Goal: Transaction & Acquisition: Download file/media

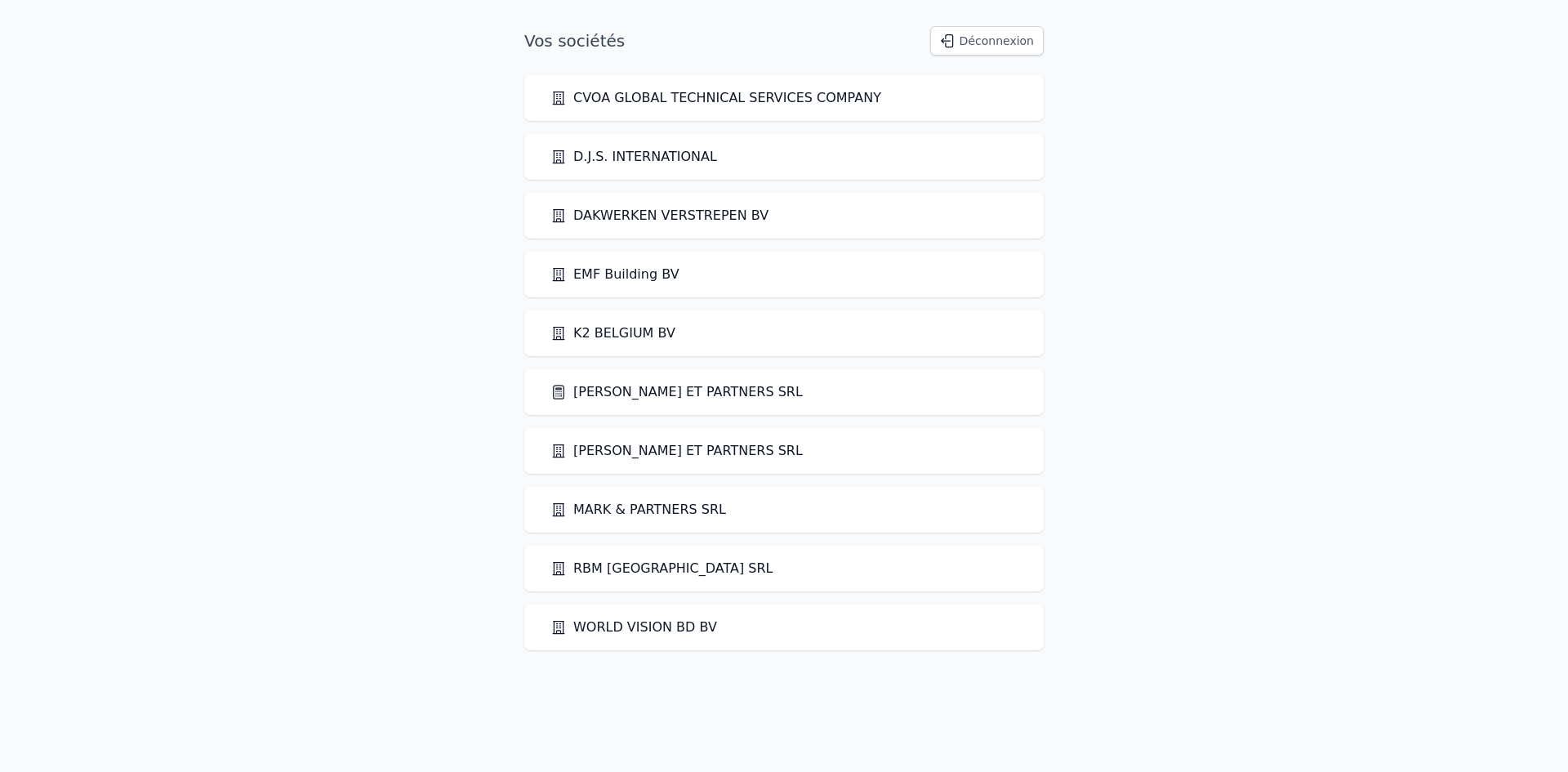
click at [614, 451] on link "[PERSON_NAME] ET PARTNERS SRL" at bounding box center [676, 451] width 252 height 20
click at [628, 384] on link "[PERSON_NAME] ET PARTNERS SRL" at bounding box center [676, 392] width 252 height 20
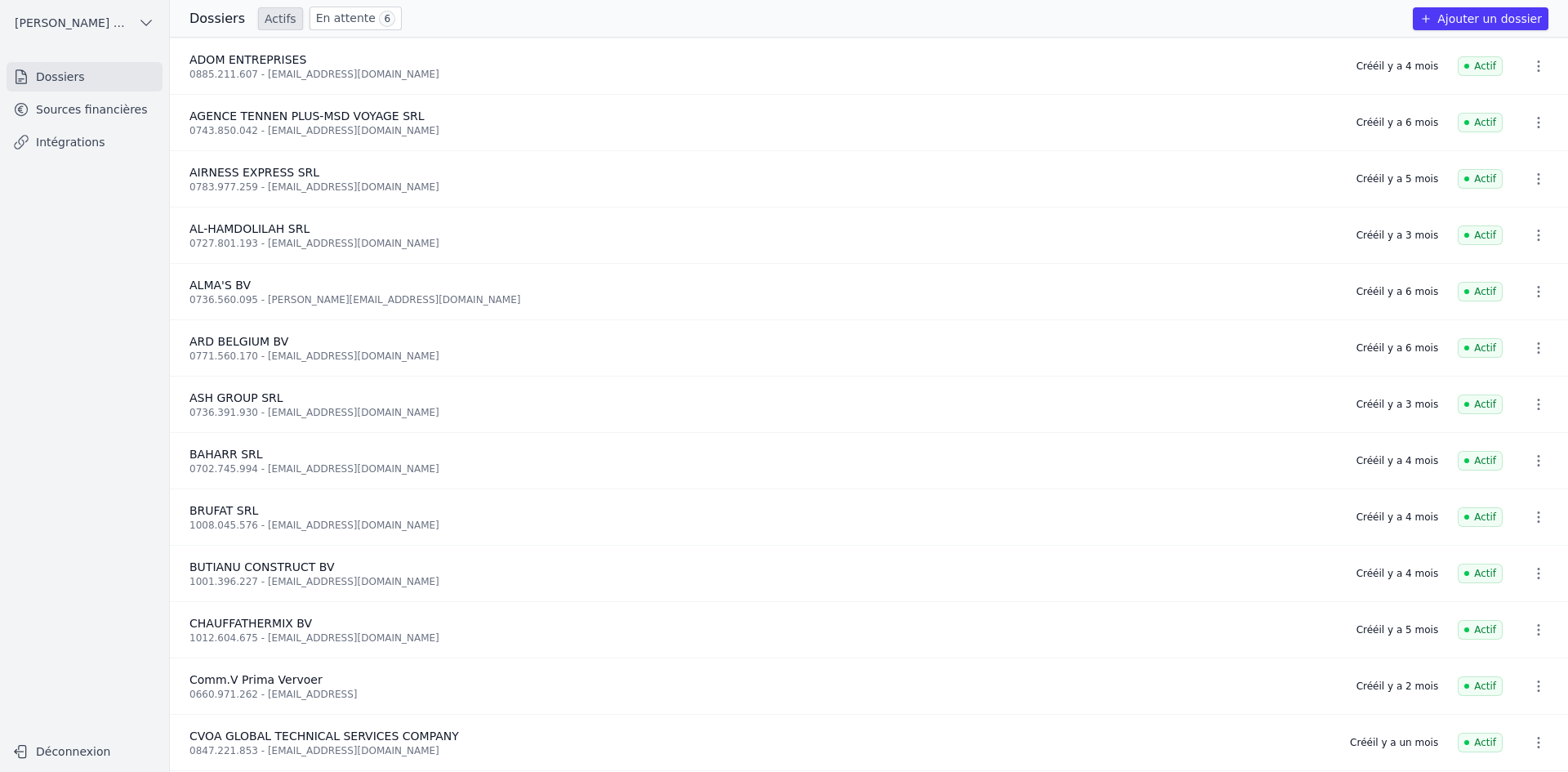
click at [56, 116] on link "Sources financières" at bounding box center [85, 109] width 156 height 30
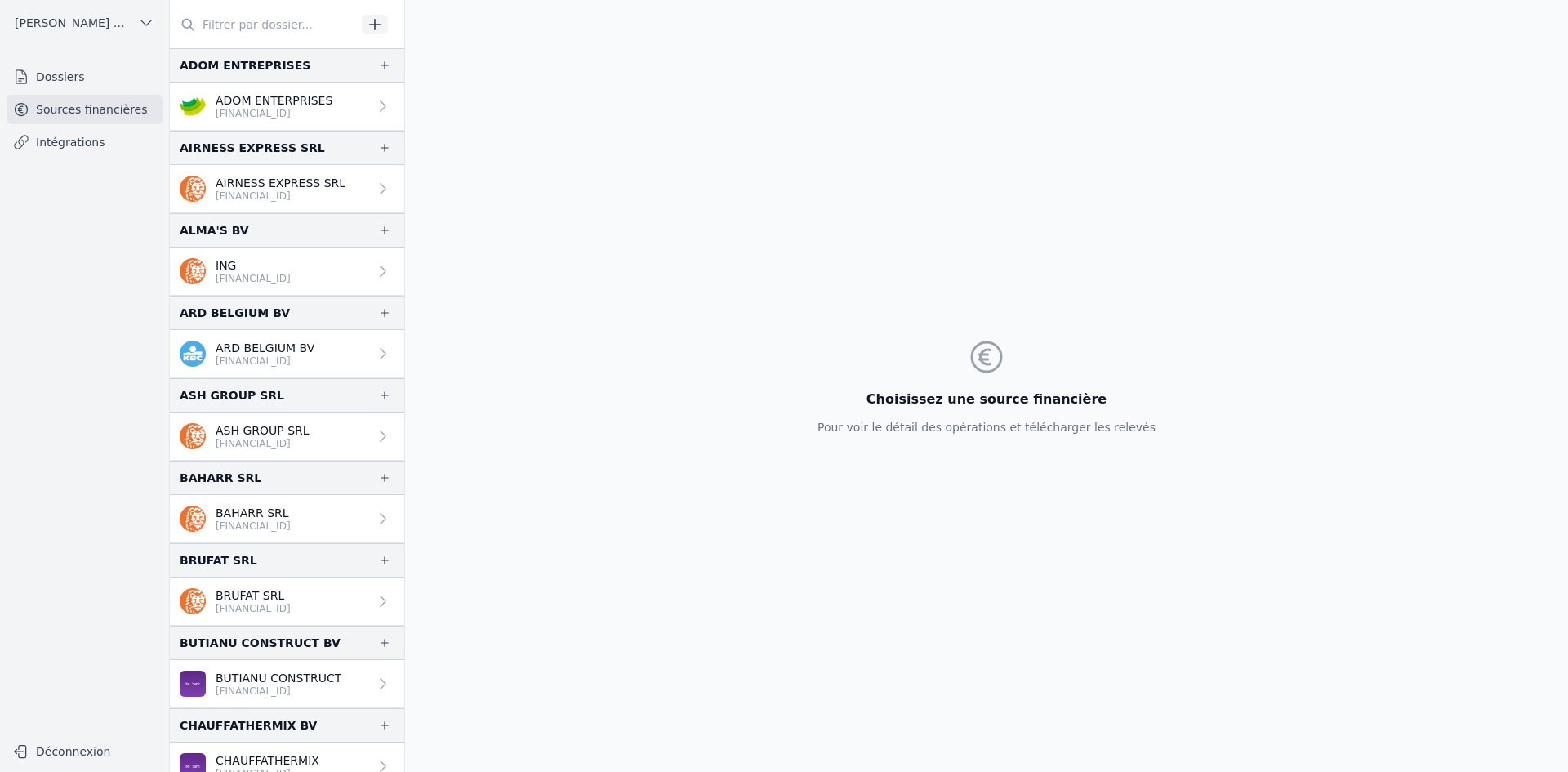
click at [191, 98] on img at bounding box center [193, 106] width 26 height 26
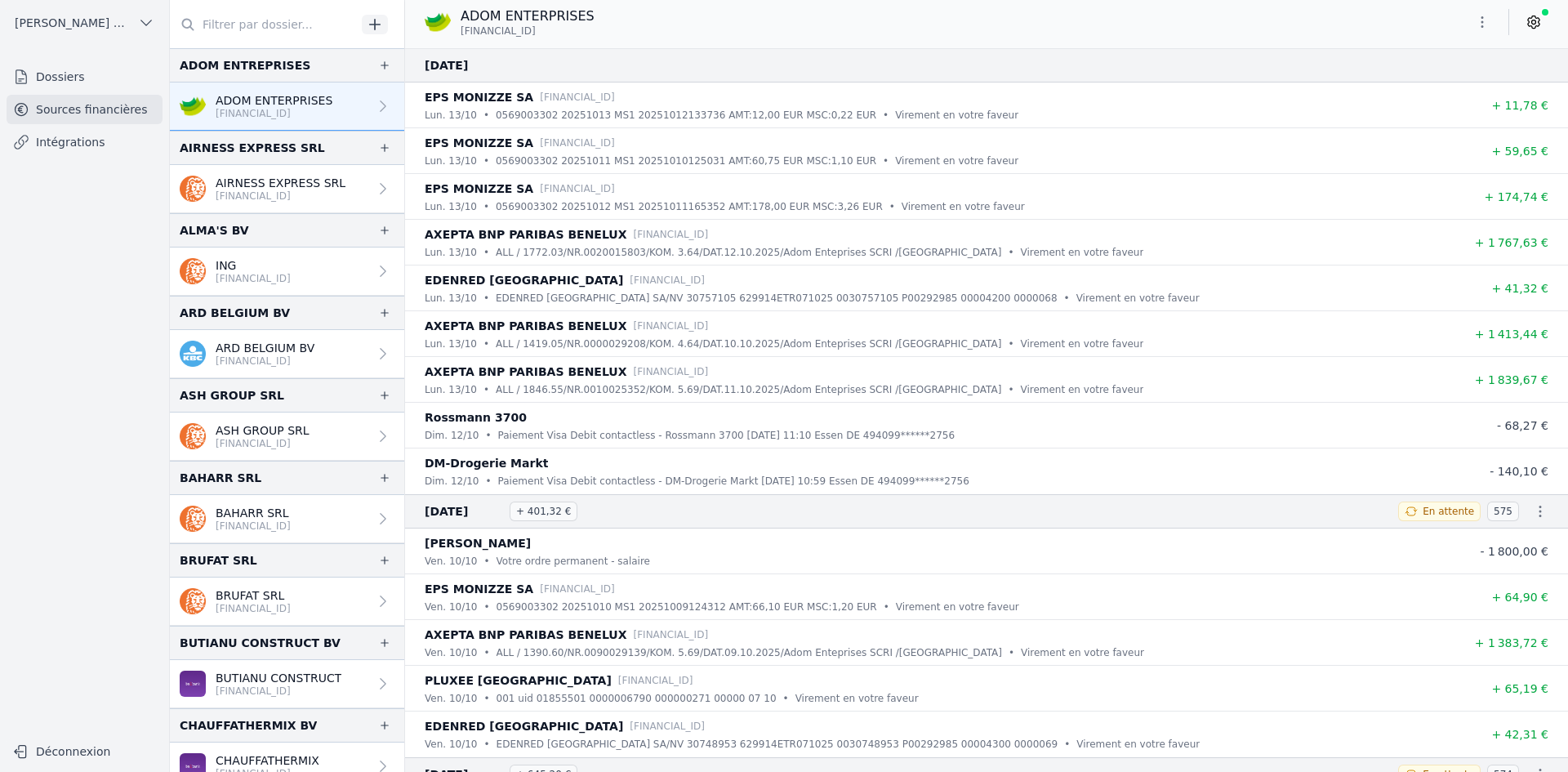
click at [325, 110] on link "ADOM ENTERPRISES [FINANCIAL_ID]" at bounding box center [287, 106] width 234 height 48
click at [1484, 20] on icon "button" at bounding box center [1483, 22] width 16 height 16
click at [1428, 86] on button "Exporter" at bounding box center [1442, 86] width 117 height 30
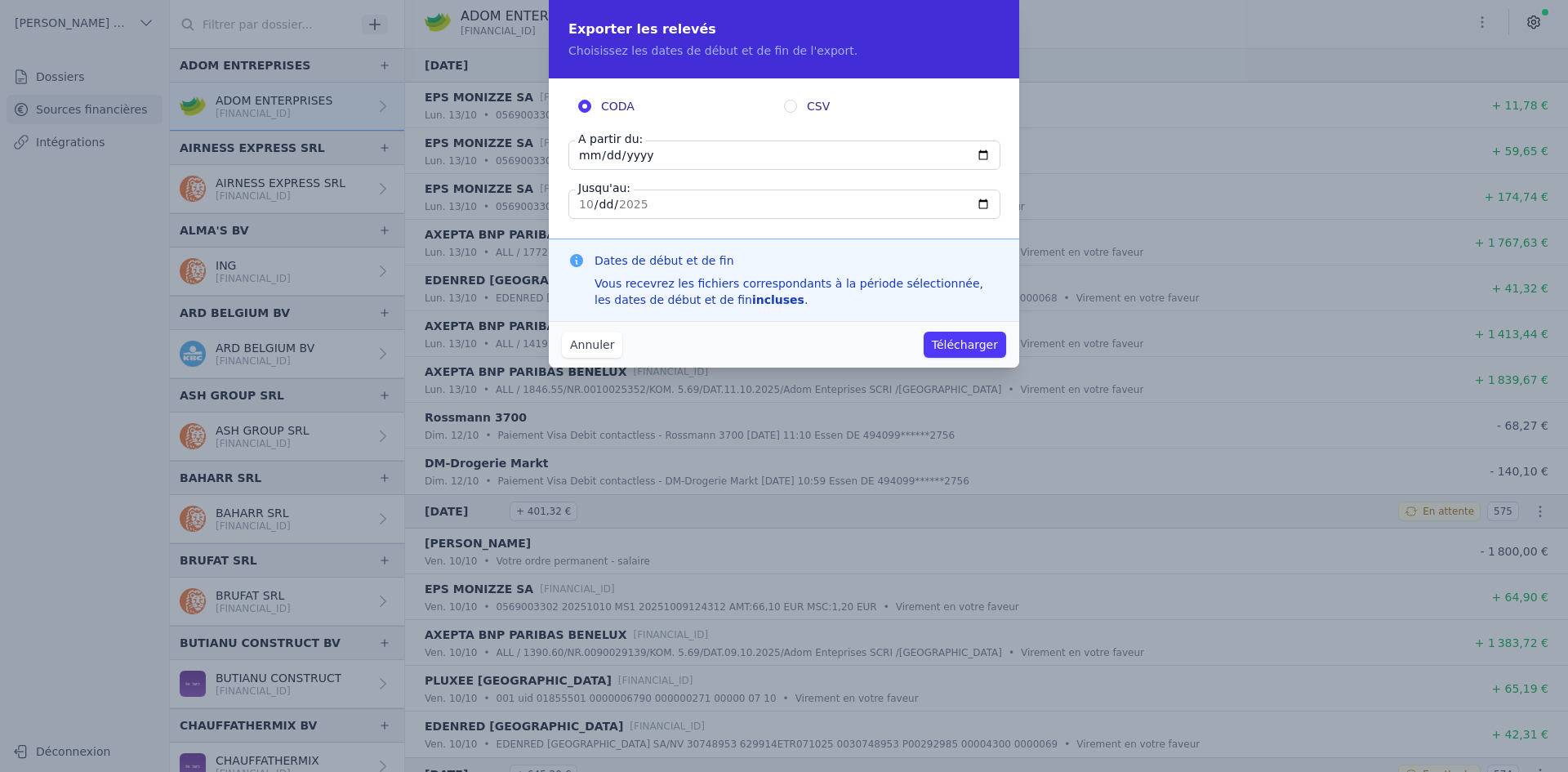
click at [577, 161] on input "[DATE]" at bounding box center [784, 155] width 432 height 30
type input "[DATE]"
click at [963, 351] on button "Télécharger" at bounding box center [965, 345] width 82 height 26
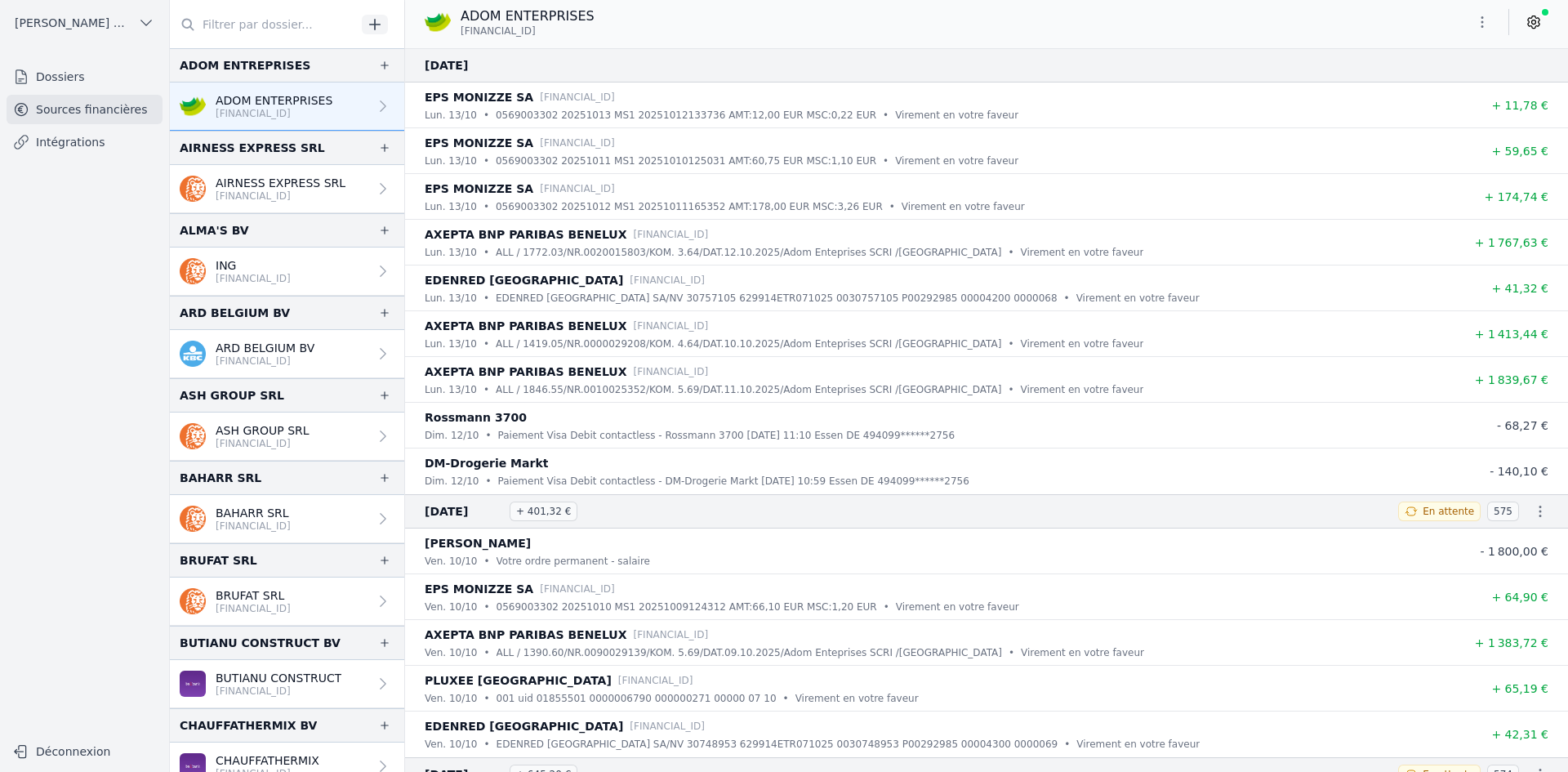
click at [1470, 21] on button "button" at bounding box center [1483, 22] width 33 height 26
click at [1449, 79] on button "Exporter" at bounding box center [1442, 86] width 117 height 30
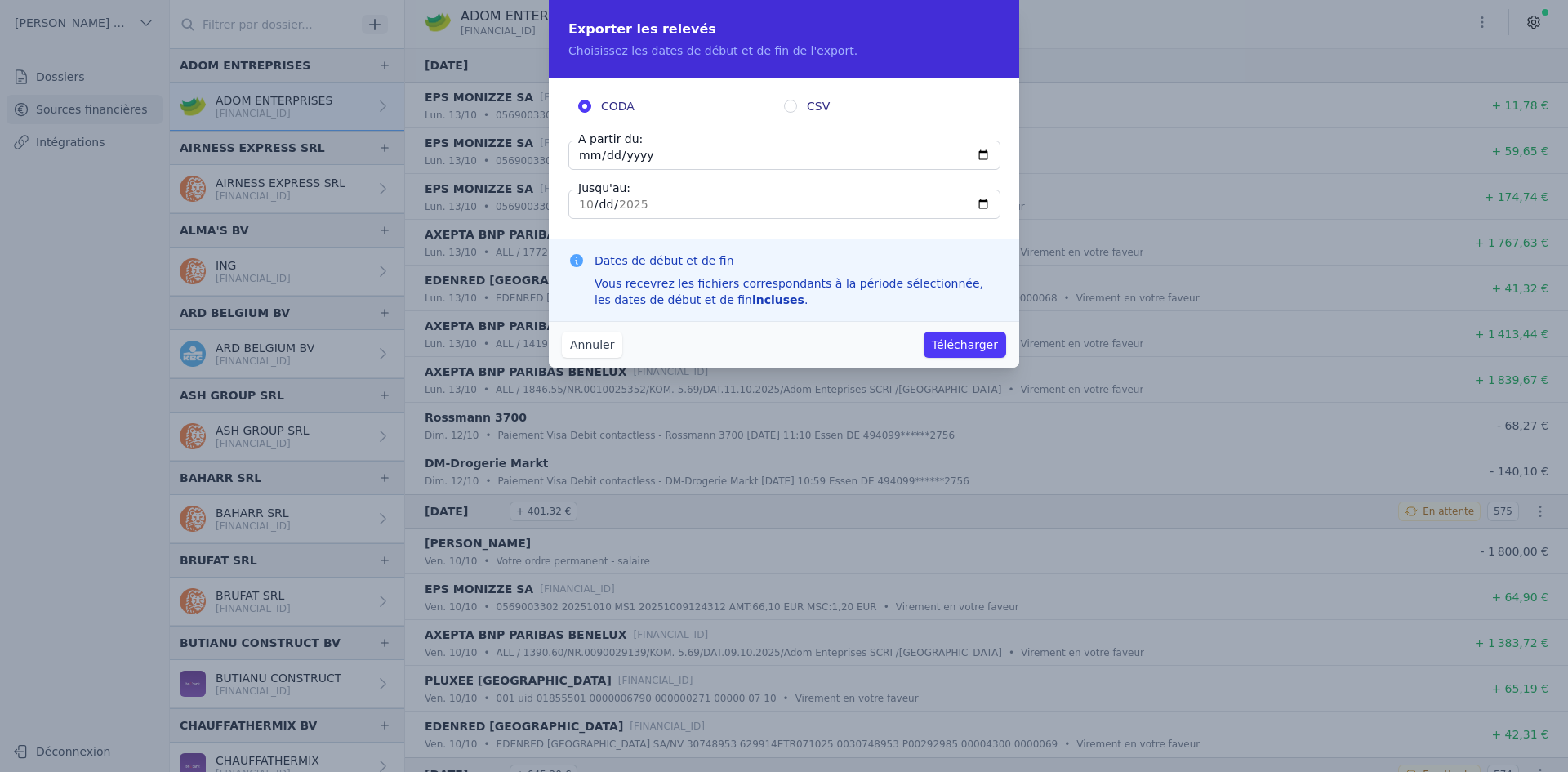
click at [590, 157] on input "[DATE]" at bounding box center [784, 155] width 432 height 30
type input "[DATE]"
click at [983, 349] on button "Télécharger" at bounding box center [965, 345] width 82 height 26
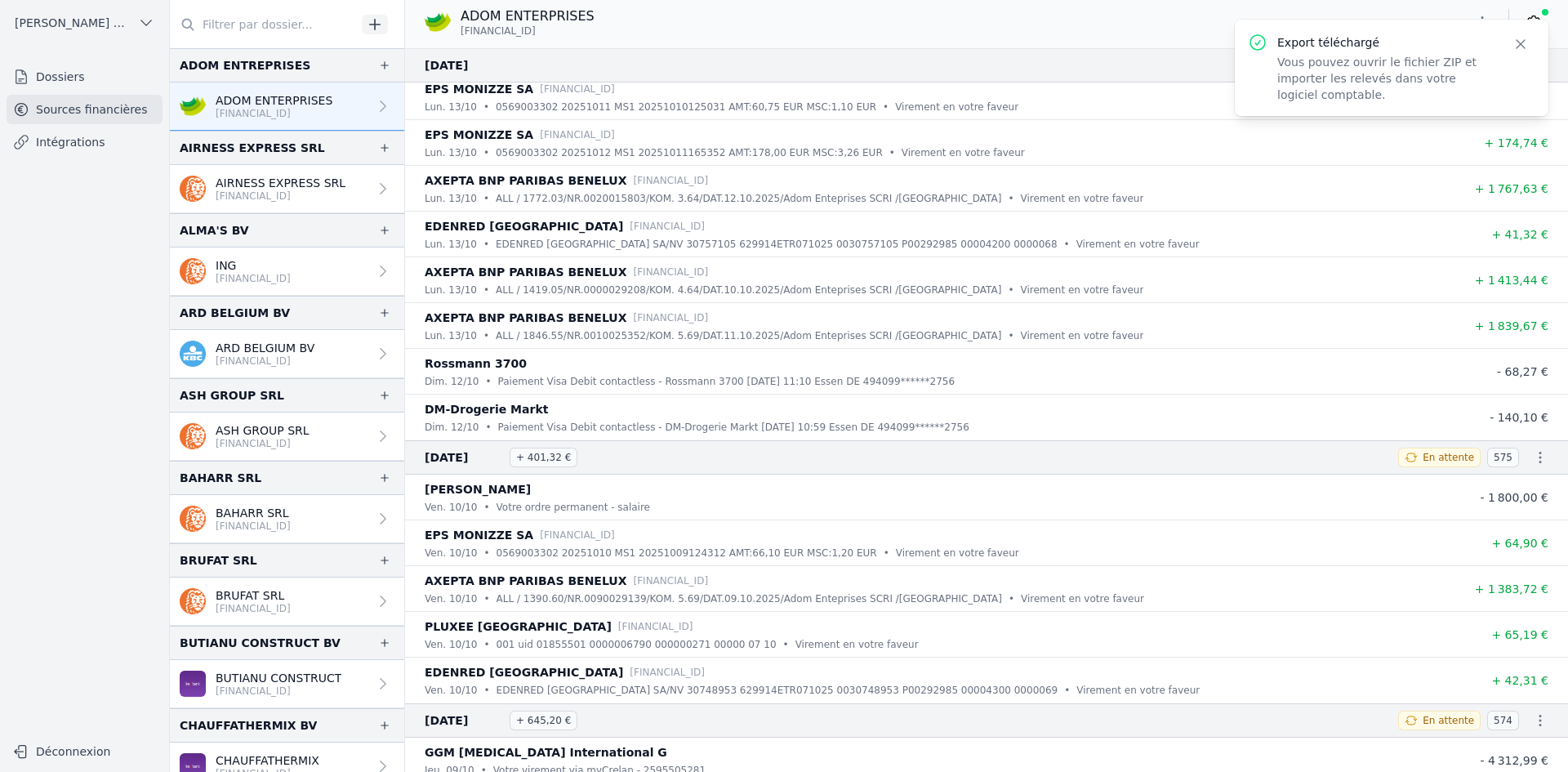
scroll to position [81, 0]
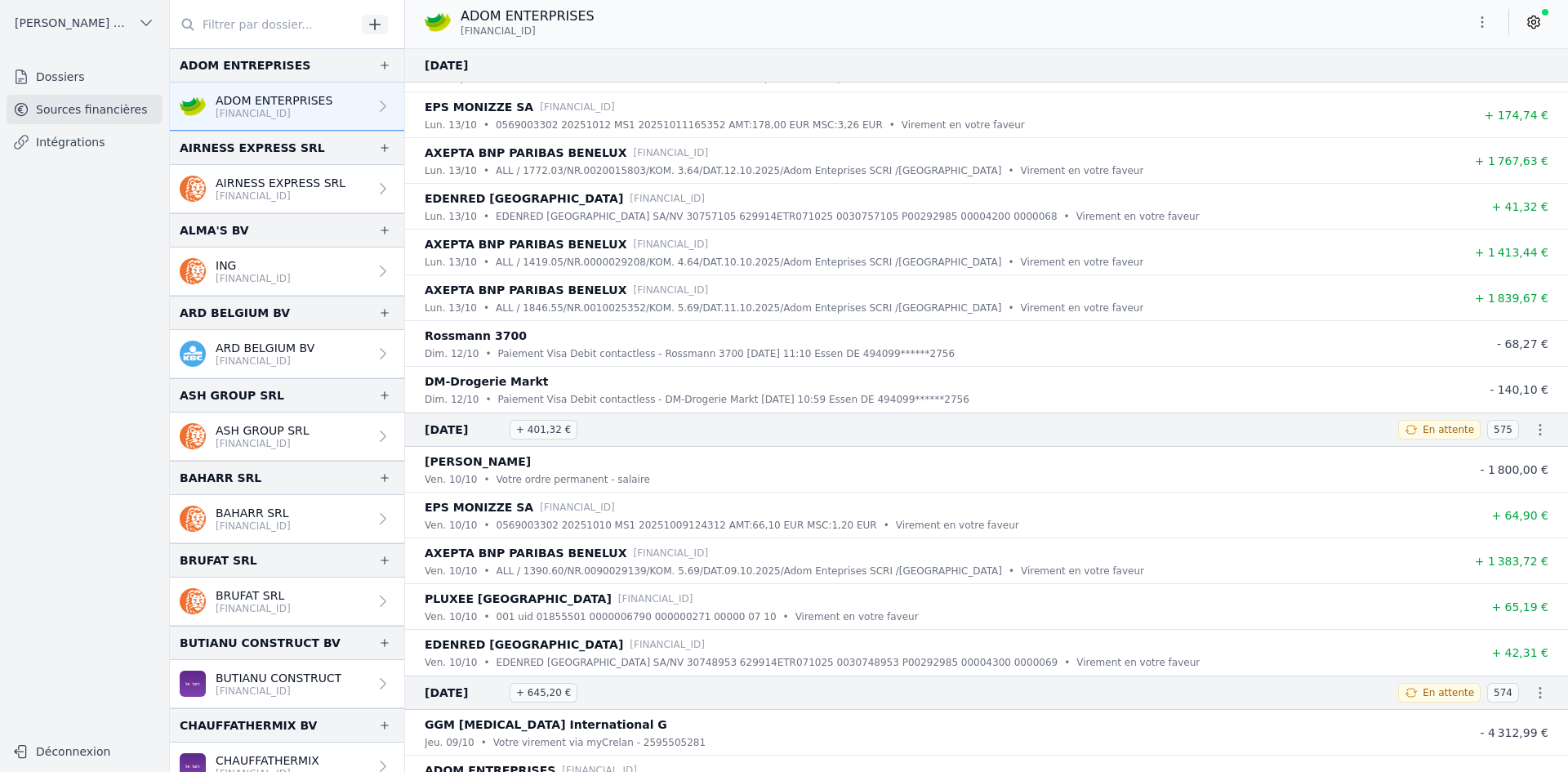
click at [297, 178] on p "AIRNESS EXPRESS SRL" at bounding box center [280, 183] width 130 height 16
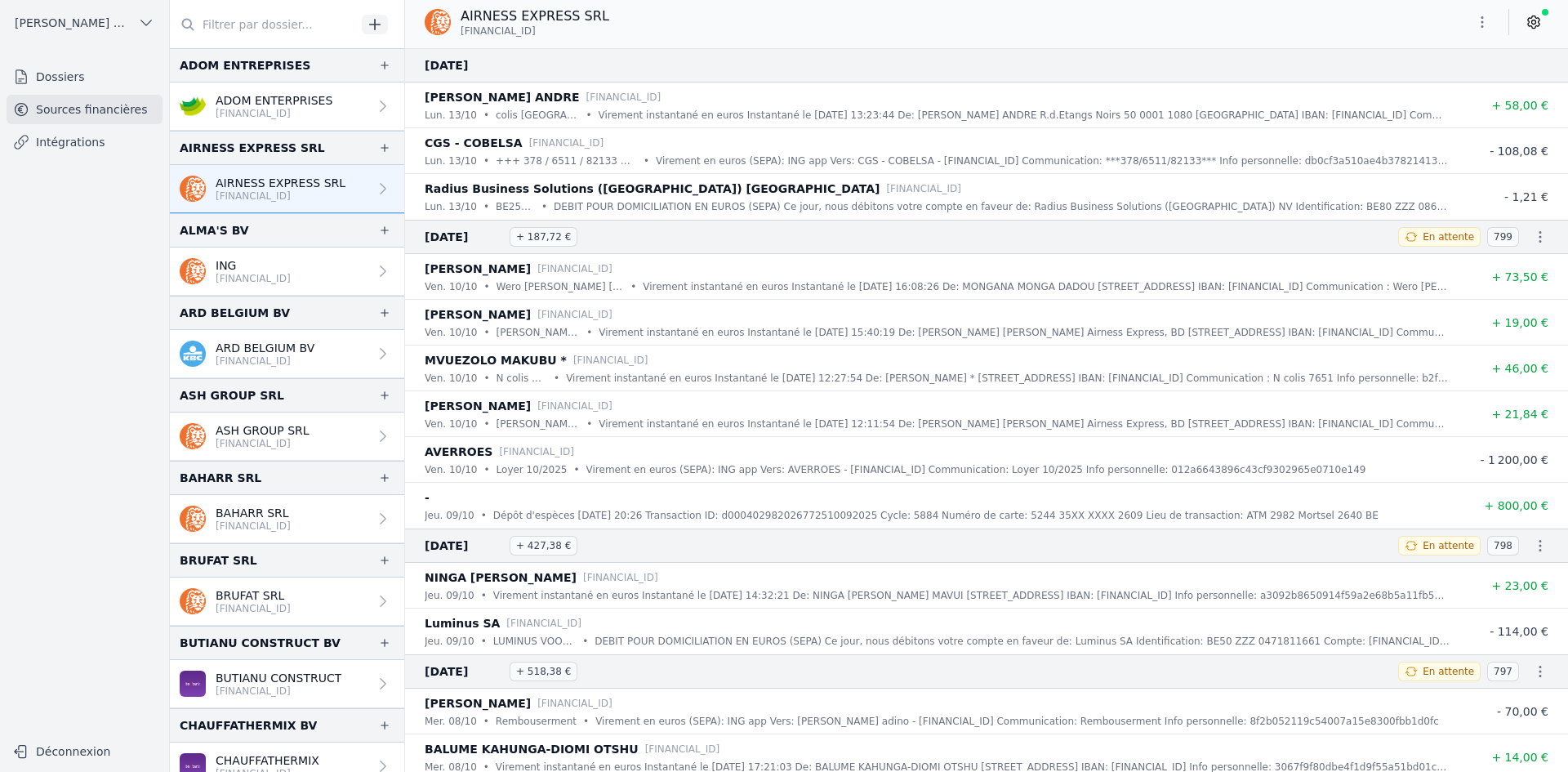
click at [1486, 25] on icon "button" at bounding box center [1483, 22] width 16 height 16
click at [1444, 87] on button "Exporter" at bounding box center [1442, 86] width 117 height 30
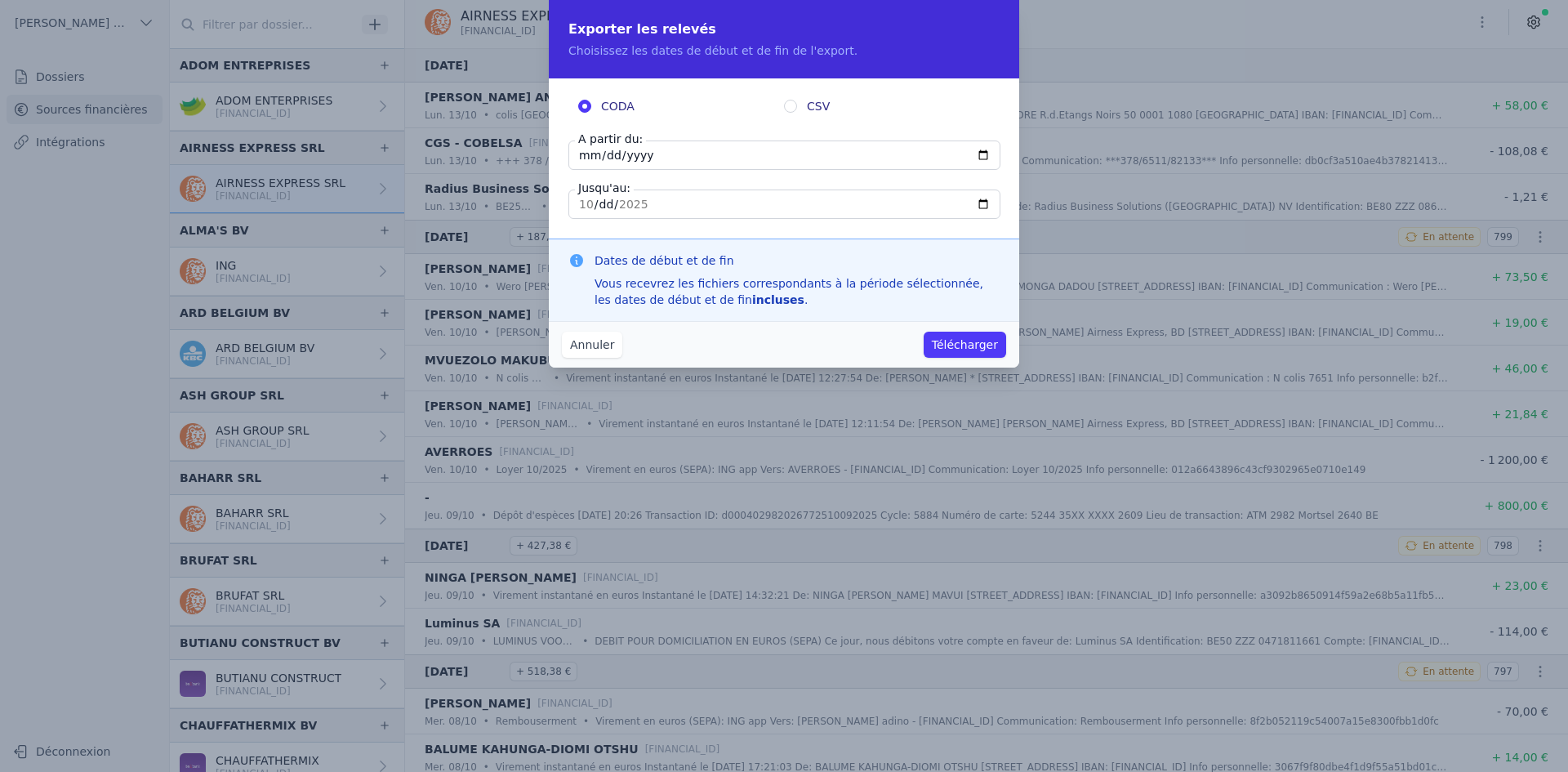
click at [586, 156] on input "[DATE]" at bounding box center [784, 155] width 432 height 30
type input "[DATE]"
click at [963, 337] on button "Télécharger" at bounding box center [965, 345] width 82 height 26
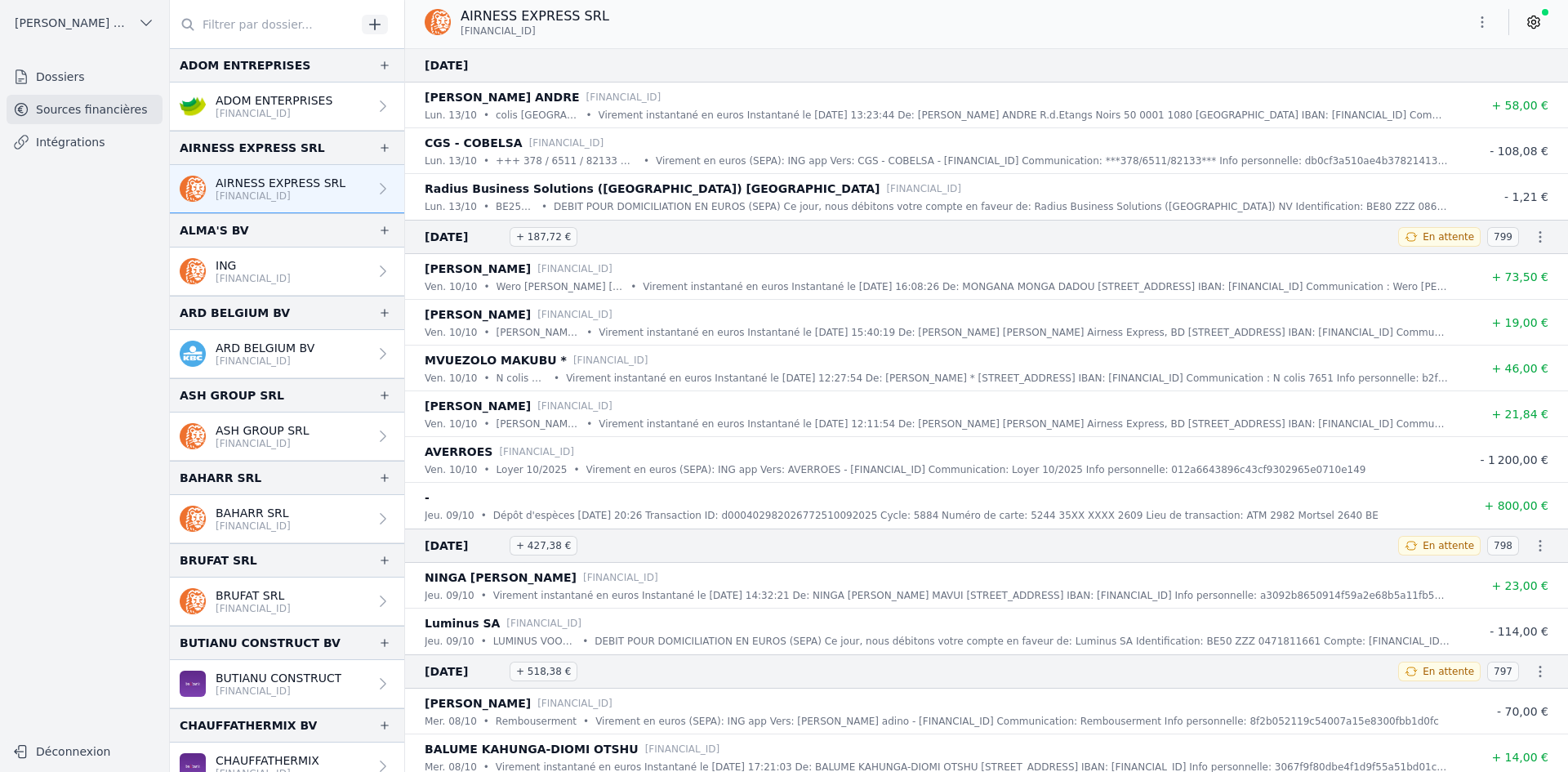
click at [271, 258] on p "ING" at bounding box center [252, 265] width 75 height 16
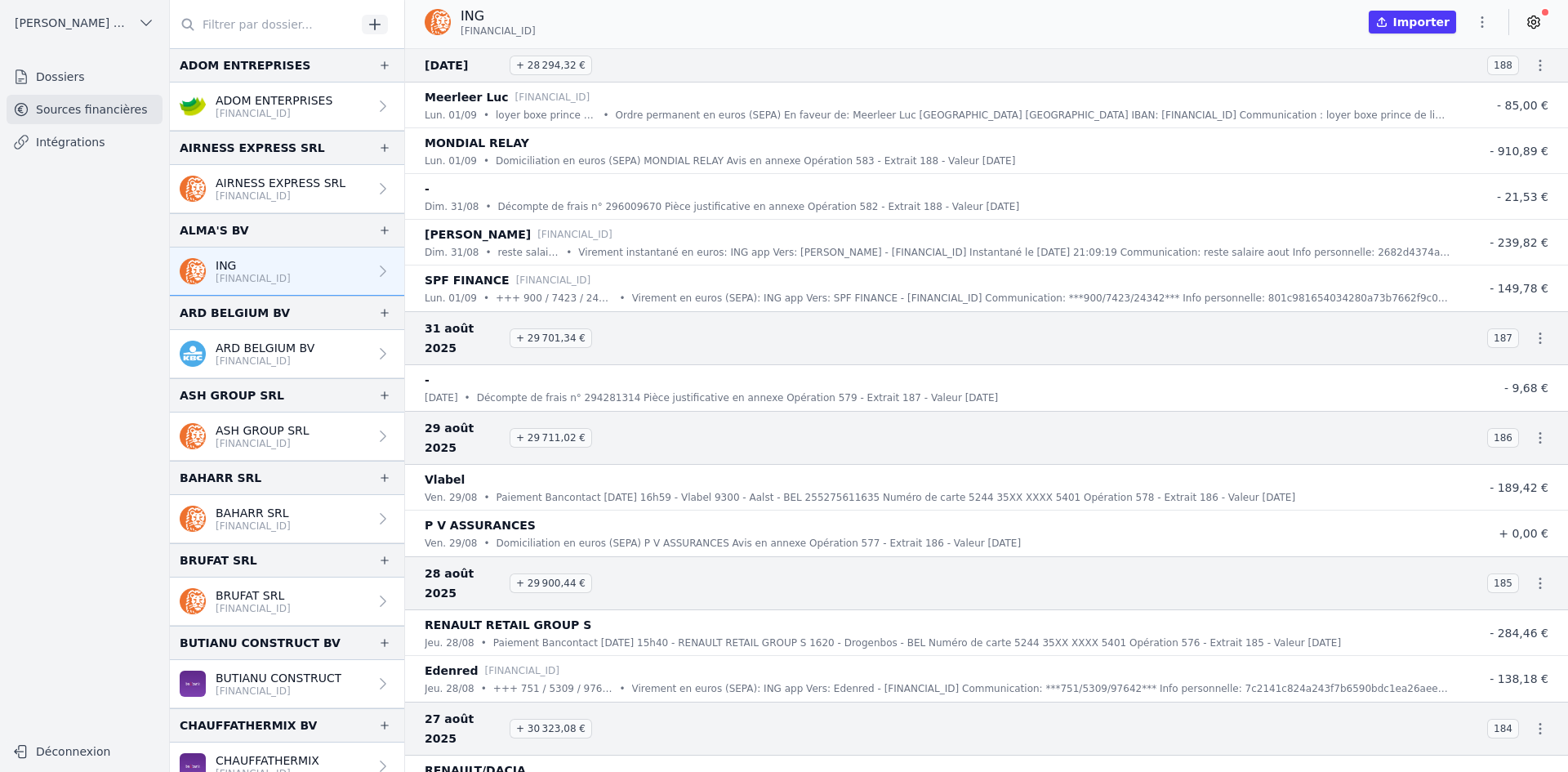
click at [279, 356] on p "[FINANCIAL_ID]" at bounding box center [264, 361] width 99 height 13
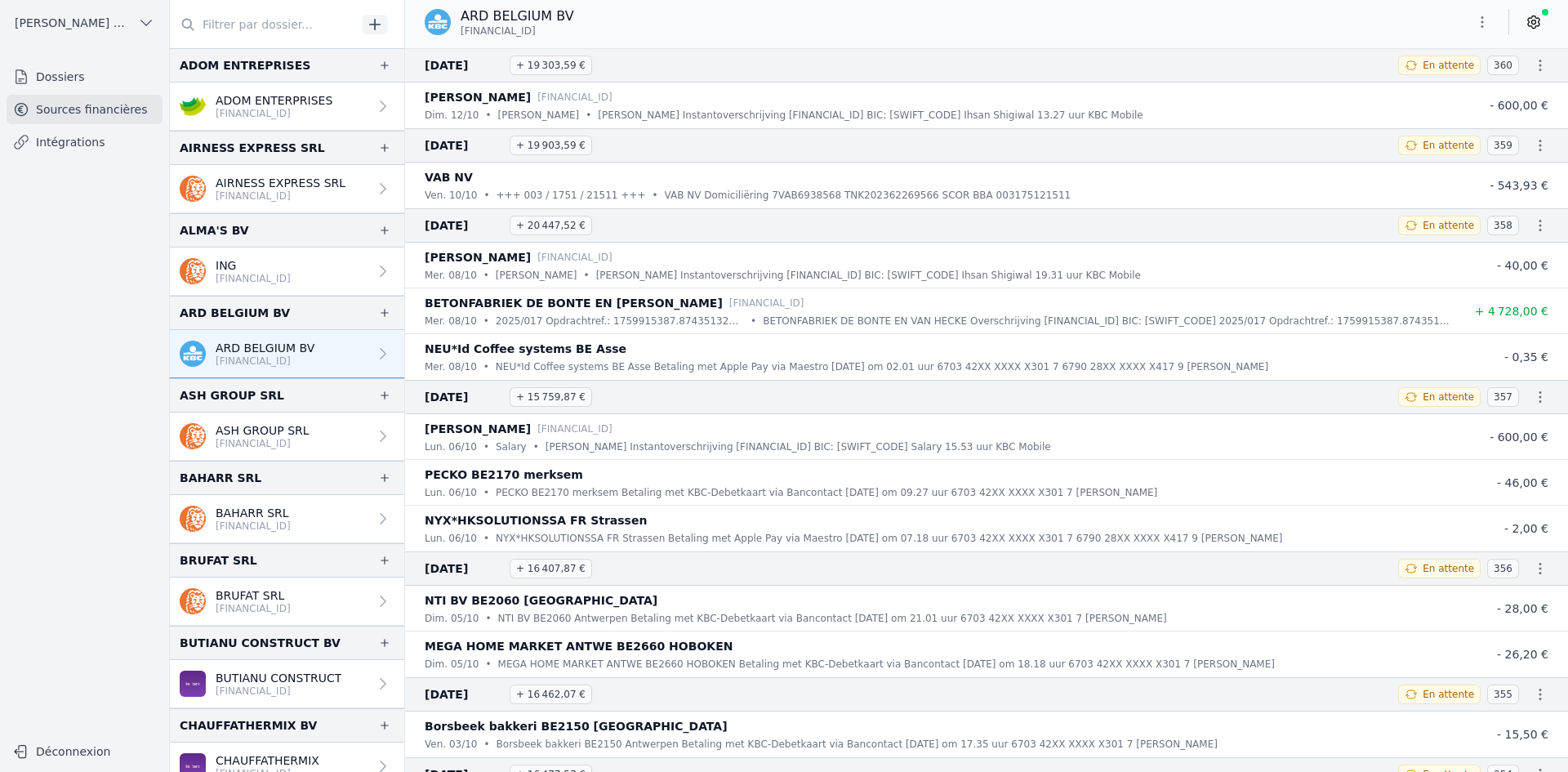
click at [1494, 19] on button "button" at bounding box center [1483, 22] width 33 height 26
click at [1417, 86] on button "Exporter" at bounding box center [1442, 86] width 117 height 30
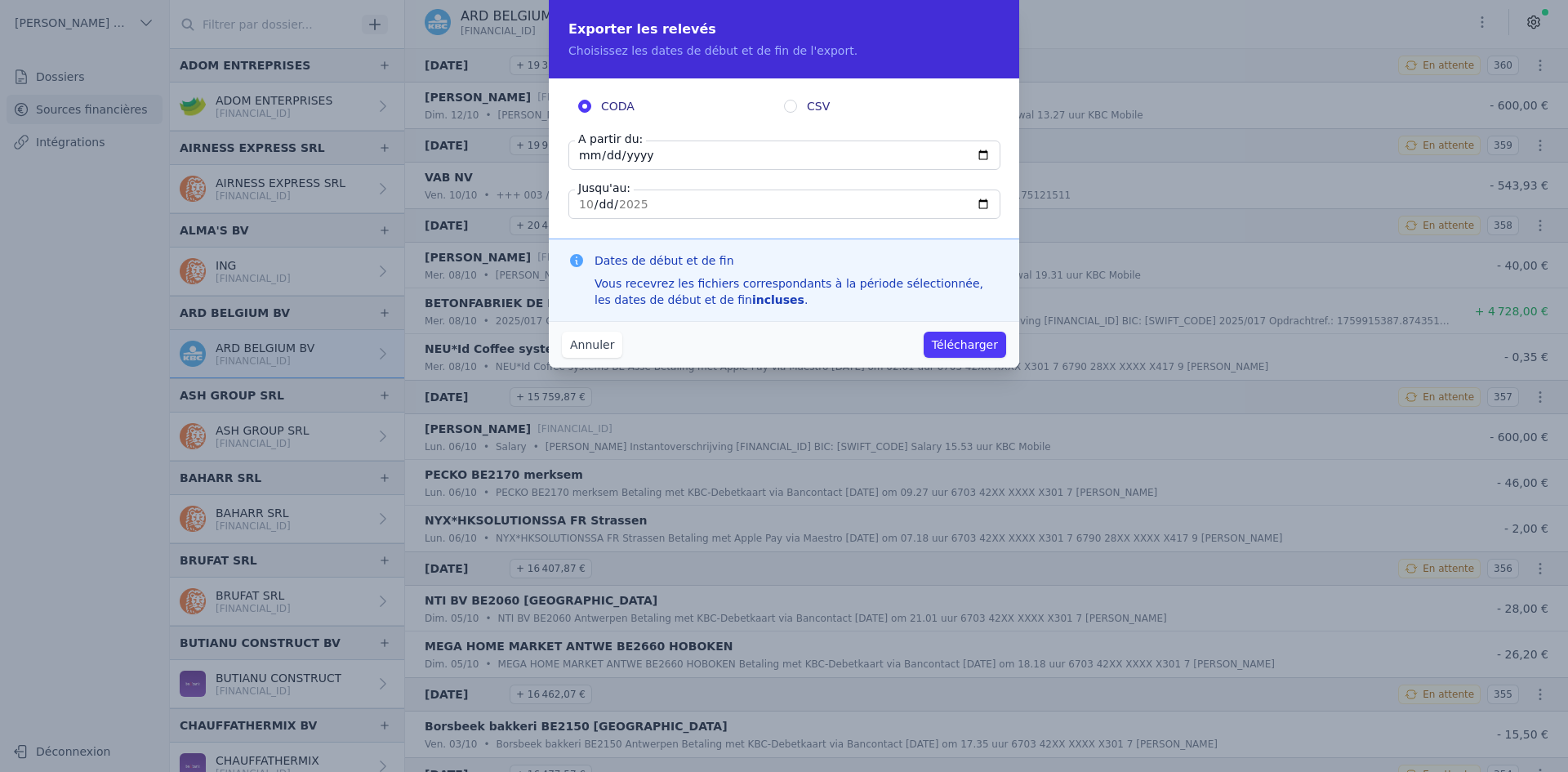
click at [580, 162] on input "[DATE]" at bounding box center [784, 155] width 432 height 30
type input "[DATE]"
click at [968, 345] on button "Télécharger" at bounding box center [965, 345] width 82 height 26
